Goal: Task Accomplishment & Management: Use online tool/utility

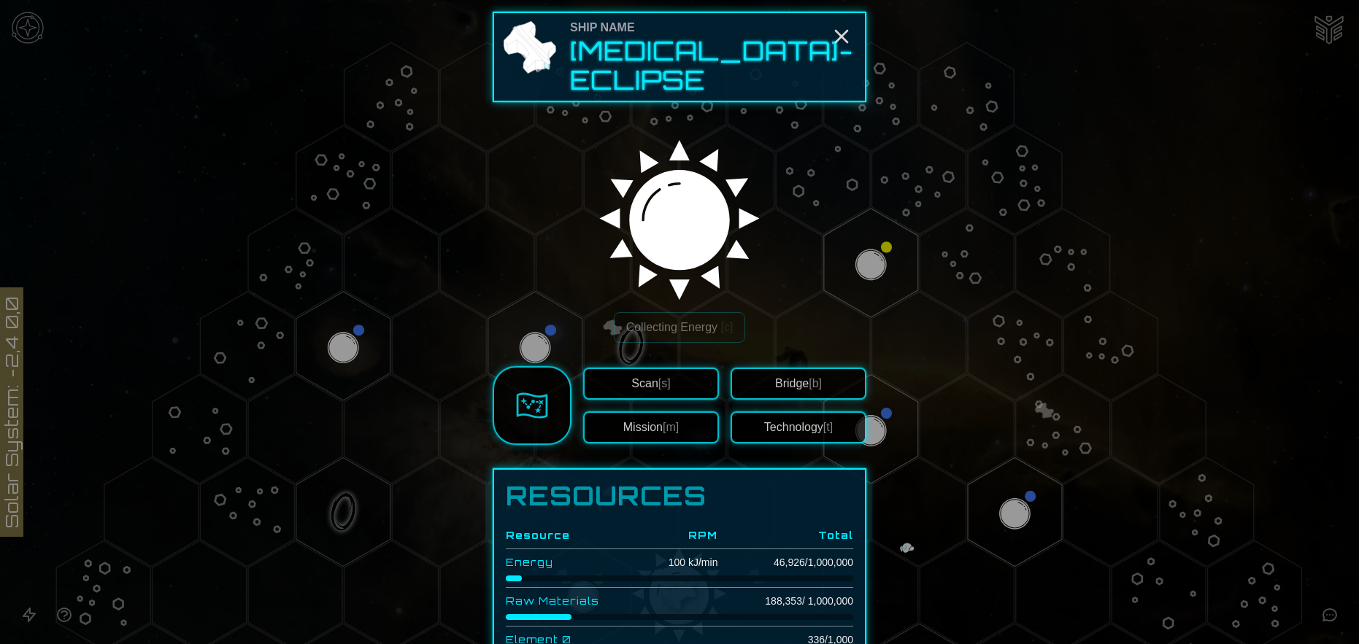
scroll to position [146, 0]
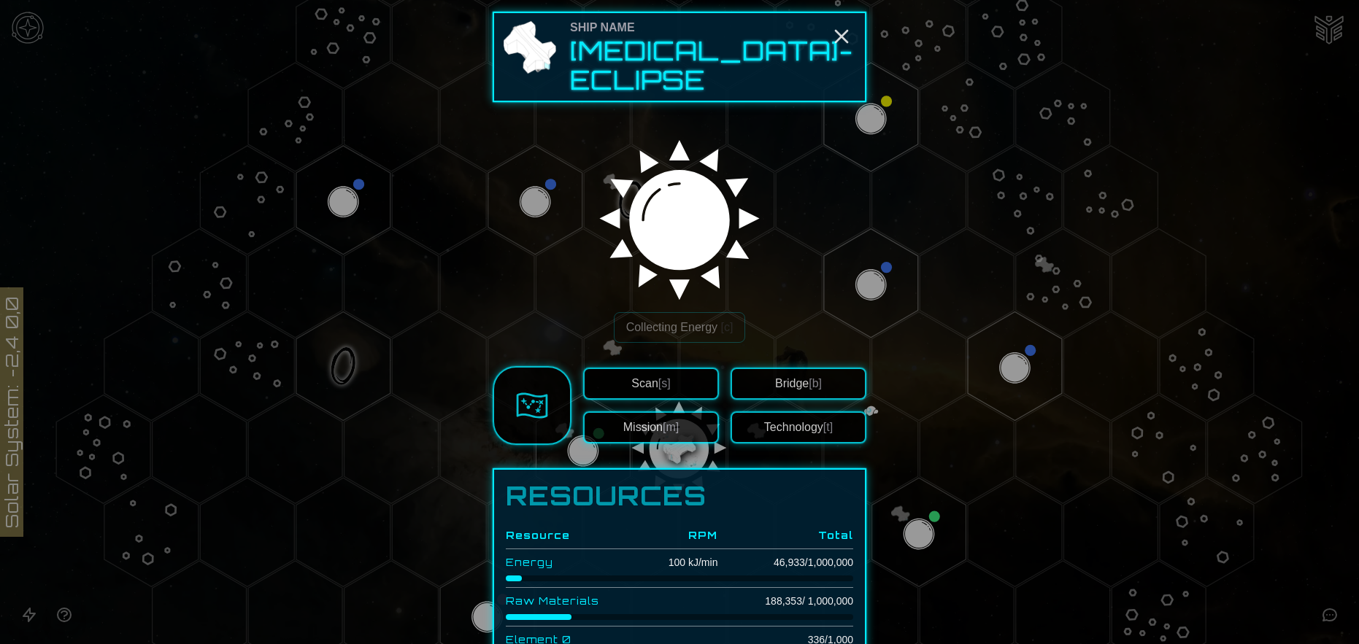
click at [443, 332] on div at bounding box center [679, 322] width 1359 height 644
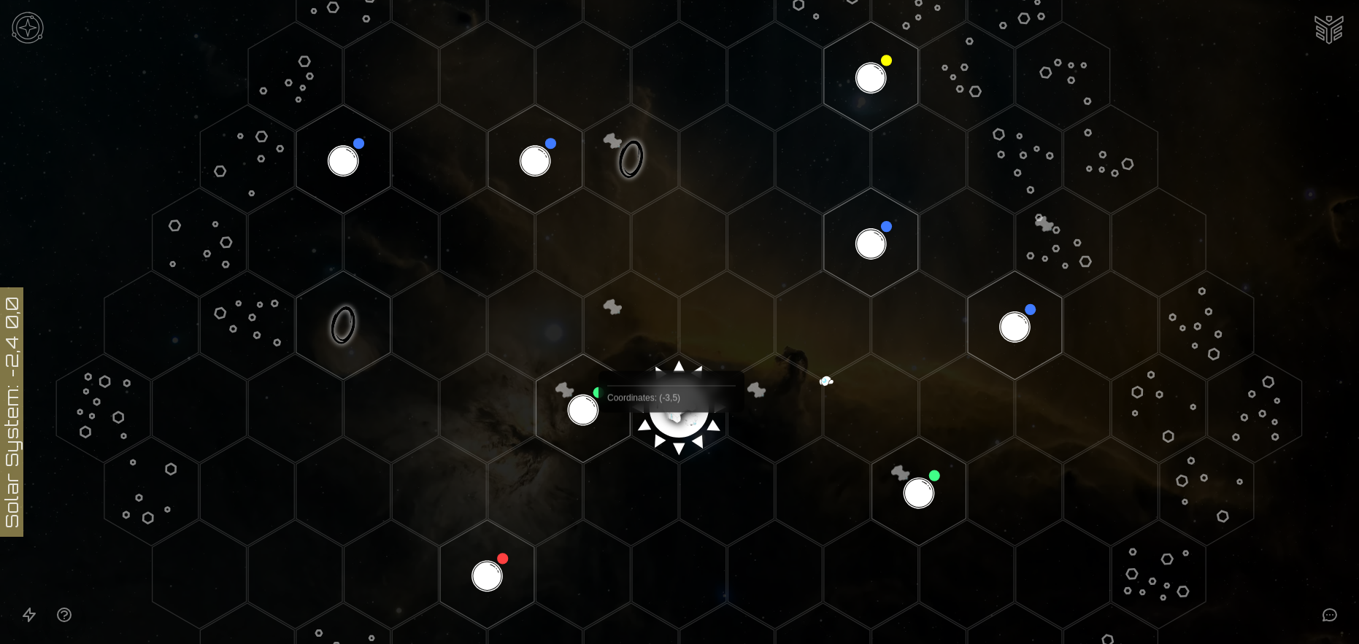
scroll to position [172, 0]
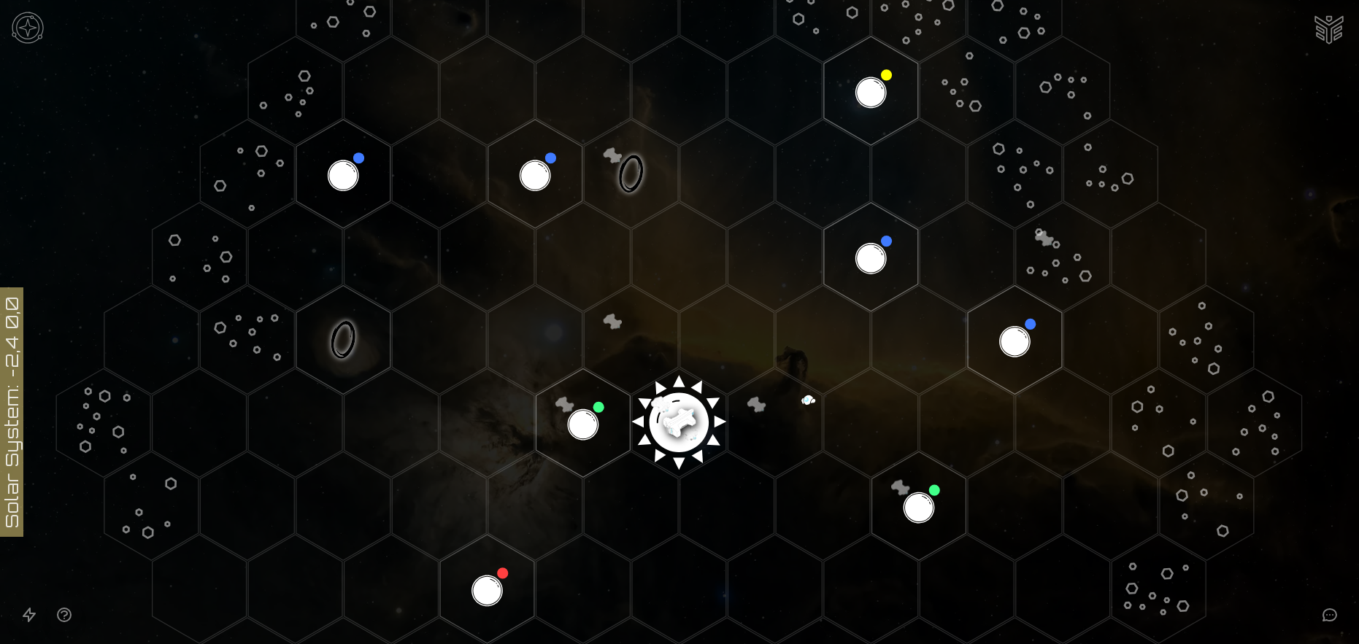
click at [675, 419] on image at bounding box center [678, 417] width 111 height 111
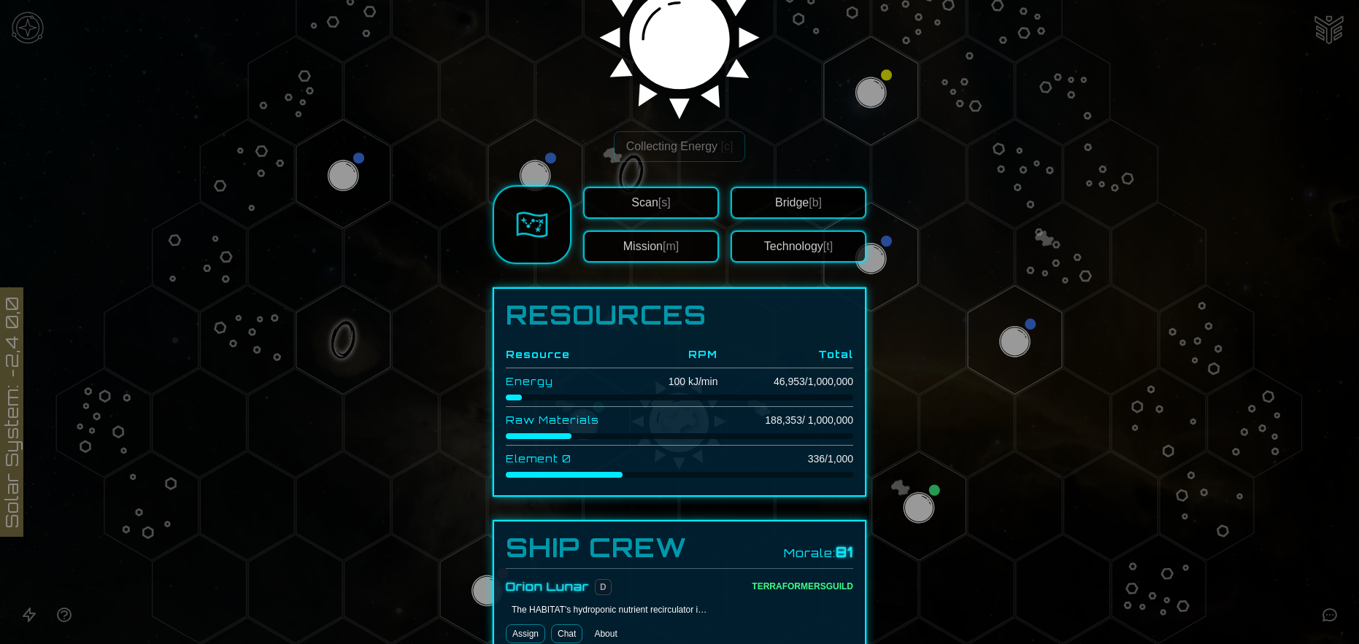
scroll to position [365, 0]
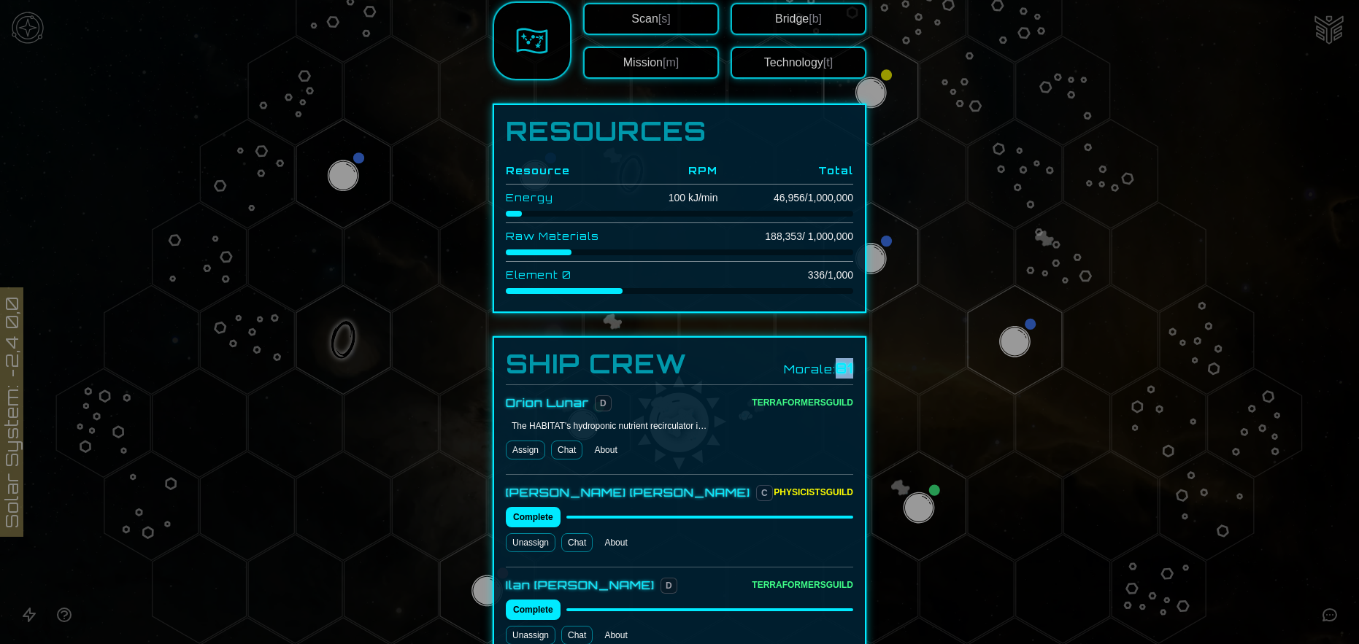
drag, startPoint x: 830, startPoint y: 355, endPoint x: 849, endPoint y: 353, distance: 18.3
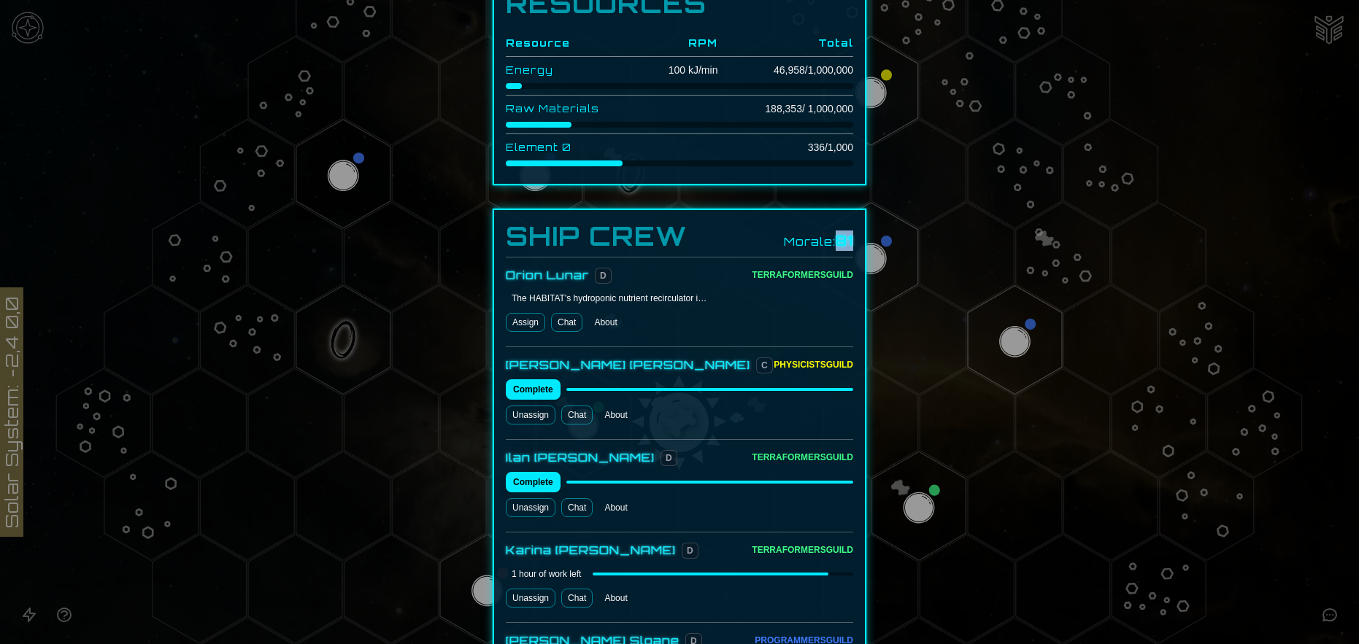
scroll to position [511, 0]
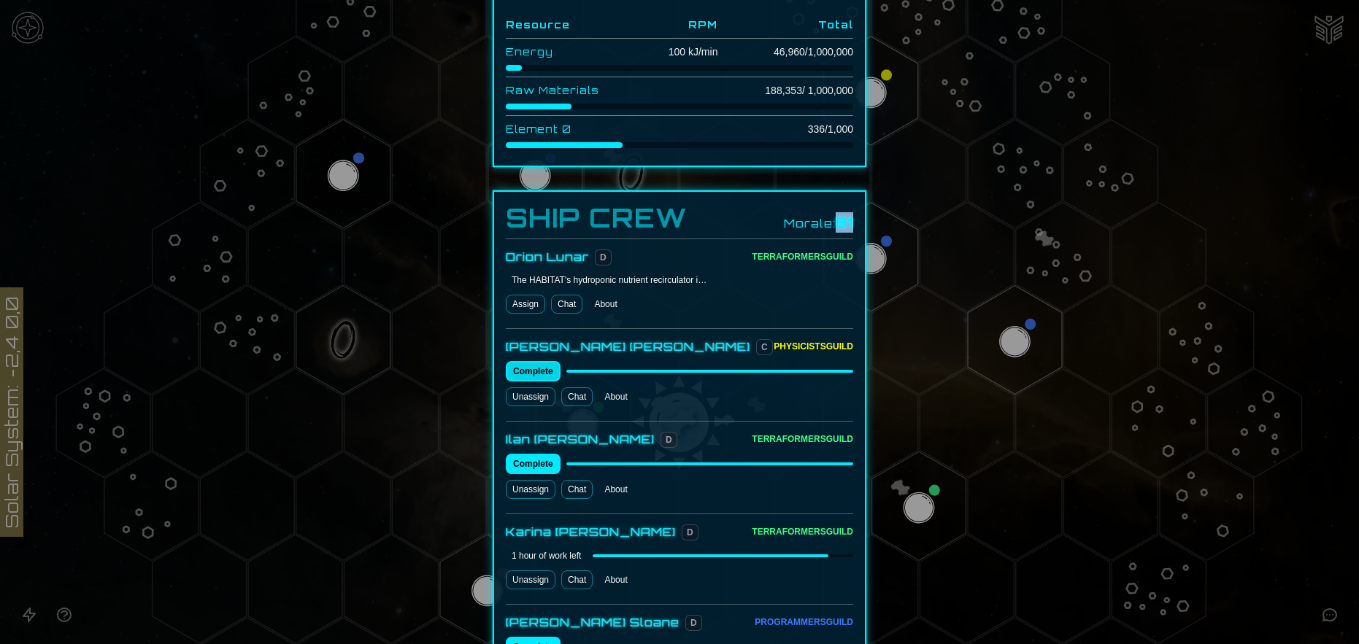
click at [544, 361] on button "Complete" at bounding box center [533, 371] width 55 height 20
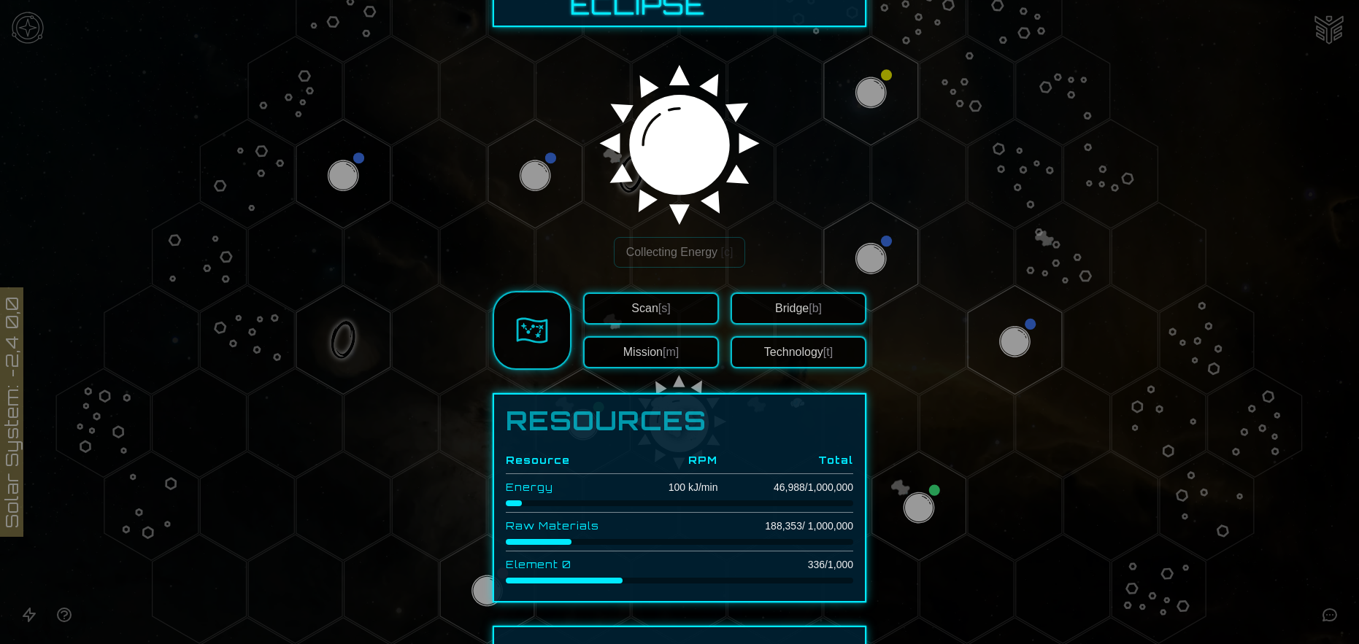
scroll to position [73, 0]
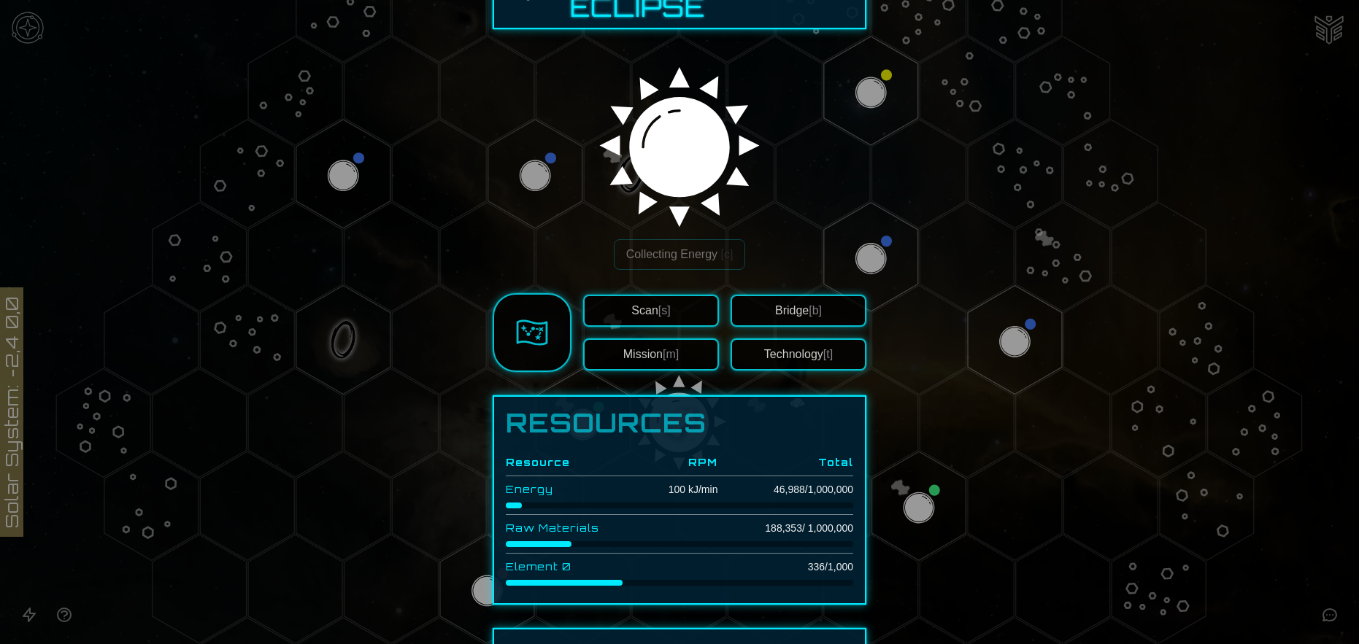
click at [784, 339] on button "Technology [t]" at bounding box center [798, 355] width 136 height 32
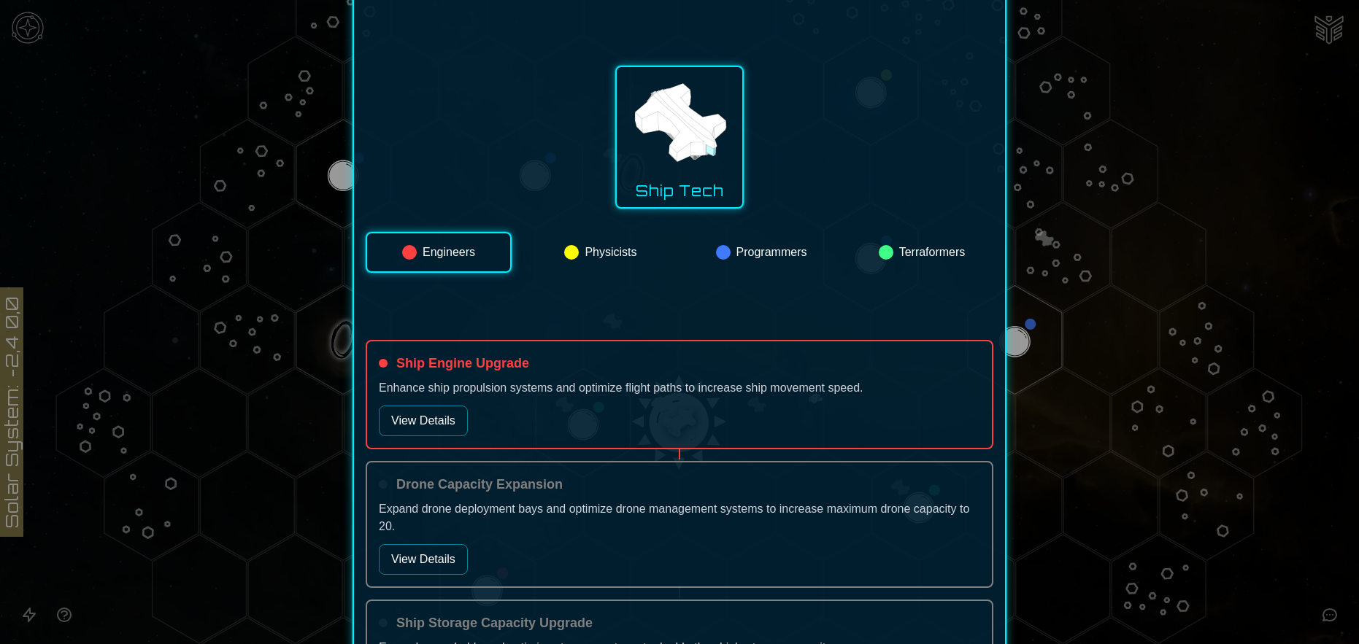
scroll to position [146, 0]
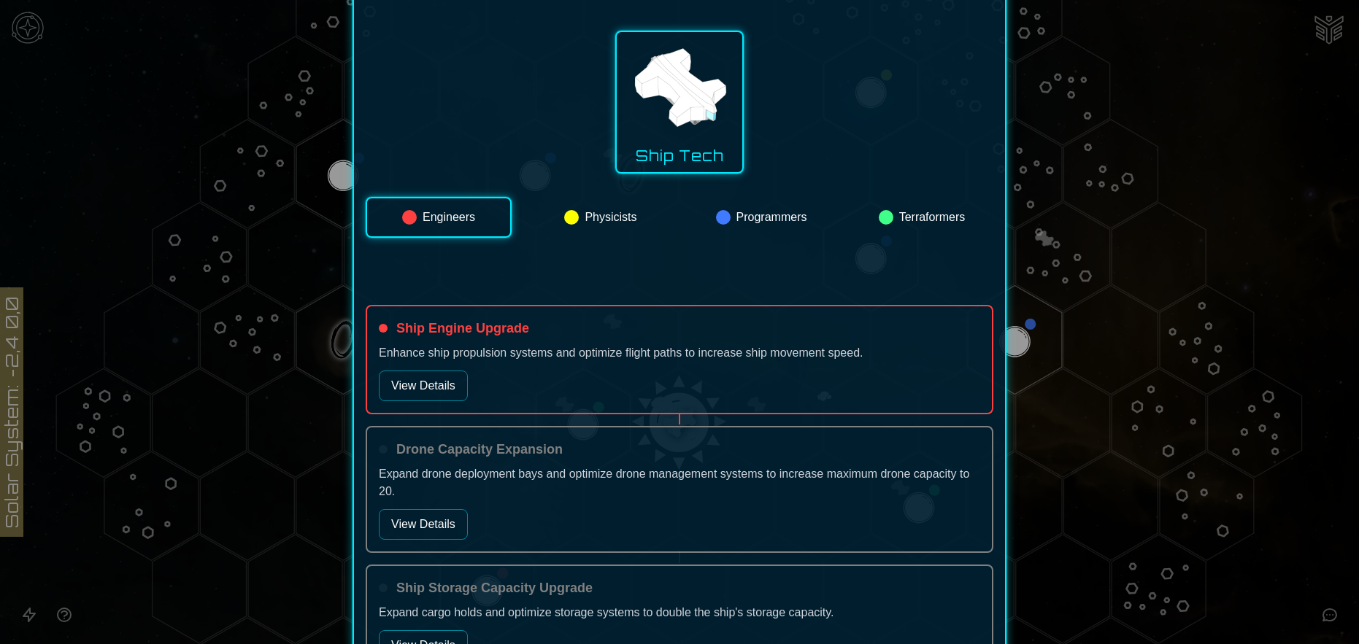
click at [608, 219] on button "Physicists" at bounding box center [600, 217] width 143 height 41
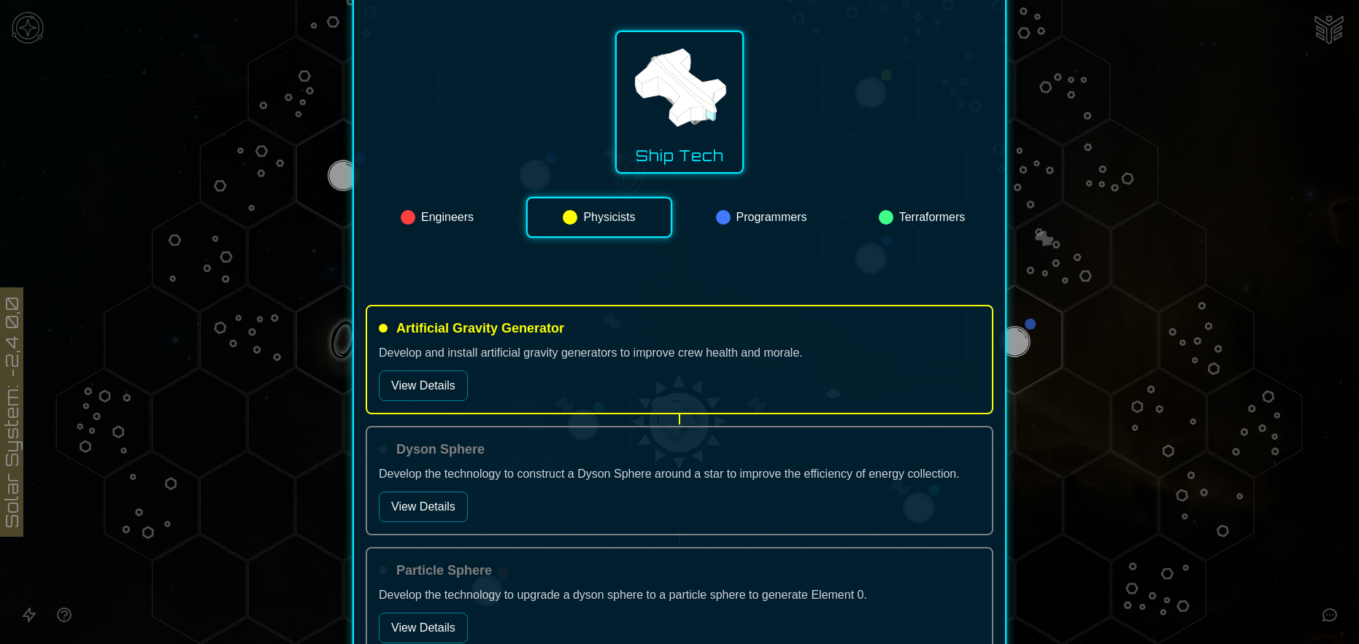
click at [722, 223] on div at bounding box center [723, 217] width 15 height 15
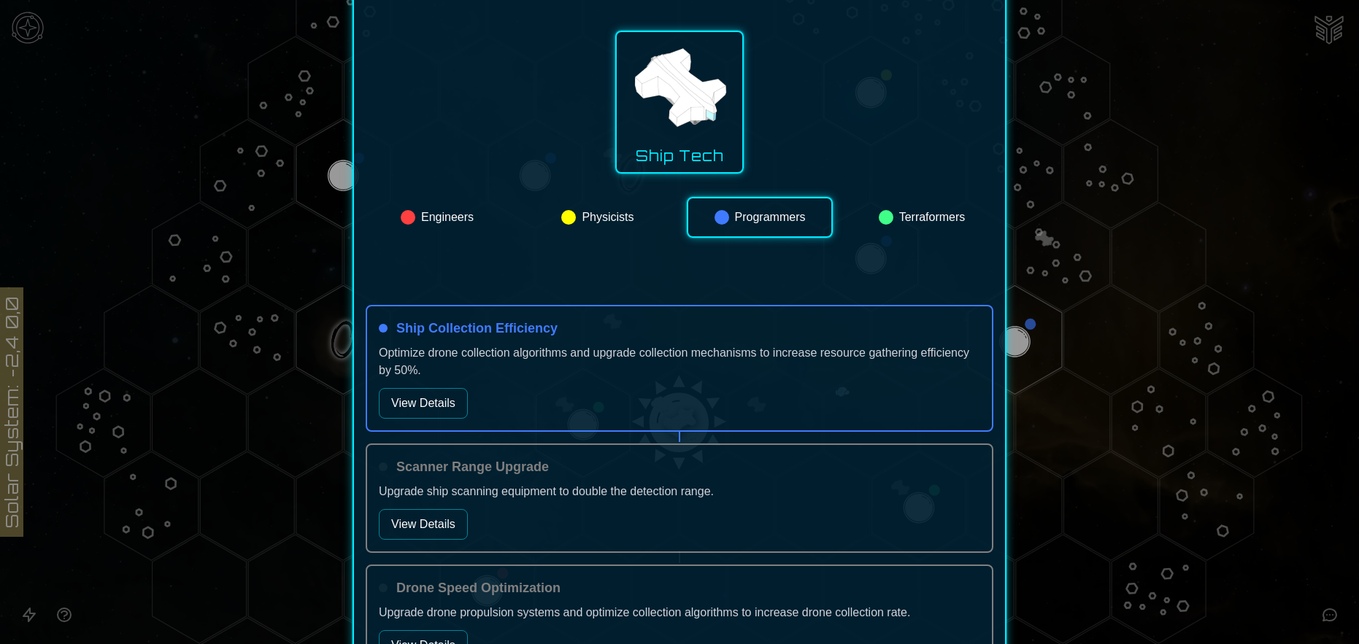
click at [411, 395] on button "View Details" at bounding box center [423, 403] width 89 height 31
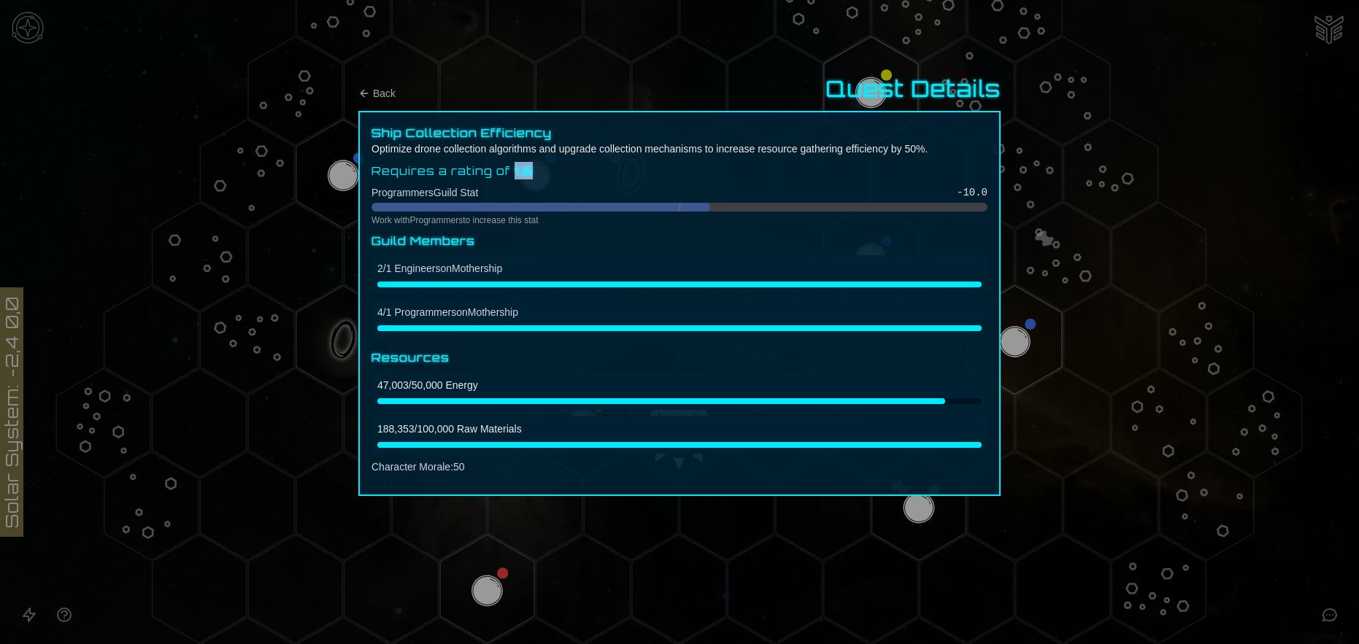
drag, startPoint x: 517, startPoint y: 171, endPoint x: 537, endPoint y: 171, distance: 19.7
click at [537, 171] on p "Requires a rating of 1.0" at bounding box center [679, 171] width 616 height 18
click at [239, 293] on div at bounding box center [679, 322] width 1359 height 644
